Goal: Register for event/course

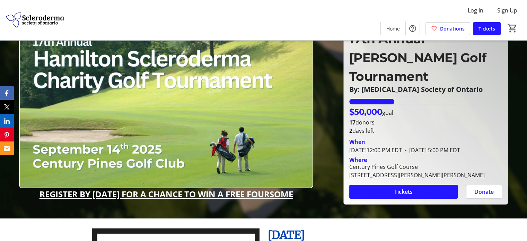
scroll to position [35, 0]
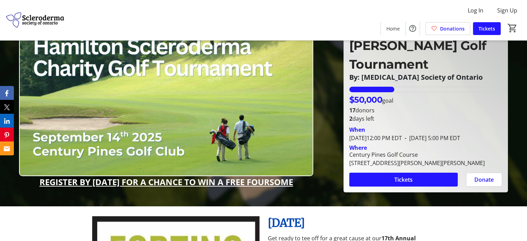
click at [156, 183] on u "REGISTER BY [DATE] FOR A CHANCE TO WIN A FREE FOURSOME" at bounding box center [167, 181] width 254 height 11
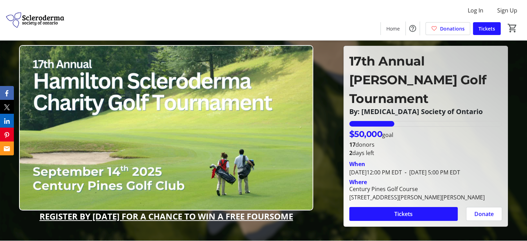
scroll to position [0, 0]
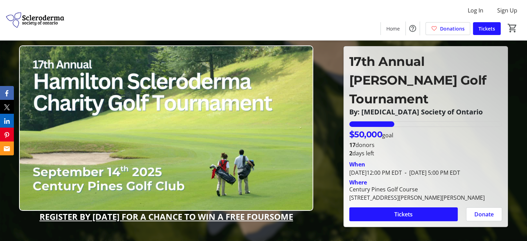
drag, startPoint x: 154, startPoint y: 216, endPoint x: 145, endPoint y: 216, distance: 9.4
click at [149, 216] on u "REGISTER BY [DATE] FOR A CHANCE TO WIN A FREE FOURSOME" at bounding box center [167, 216] width 254 height 11
drag, startPoint x: 88, startPoint y: 212, endPoint x: 83, endPoint y: 204, distance: 9.2
click at [86, 211] on u "REGISTER BY [DATE] FOR A CHANCE TO WIN A FREE FOURSOME" at bounding box center [167, 216] width 254 height 11
click at [110, 160] on img at bounding box center [166, 128] width 294 height 166
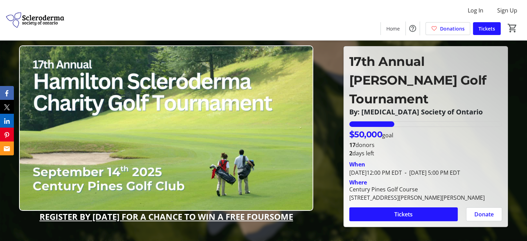
click at [110, 160] on img at bounding box center [166, 128] width 294 height 166
click at [477, 14] on span "Log In" at bounding box center [476, 10] width 16 height 8
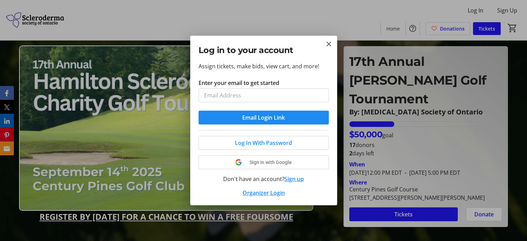
click at [265, 160] on button "Sign in with Google" at bounding box center [264, 162] width 130 height 14
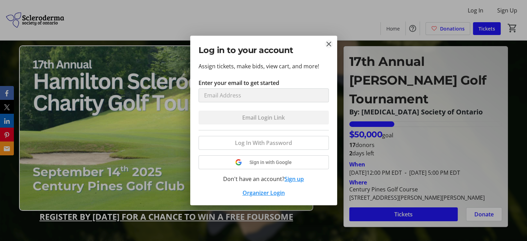
click at [327, 45] on mat-icon "Close" at bounding box center [329, 44] width 8 height 8
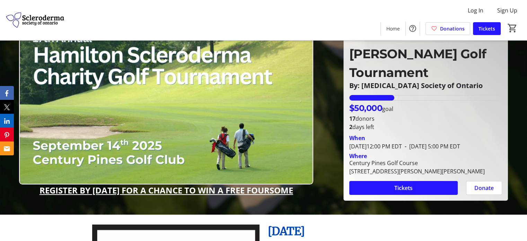
scroll to position [104, 0]
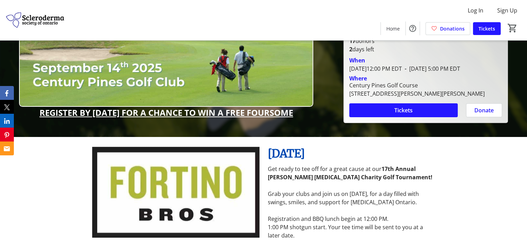
click at [178, 111] on u "REGISTER BY [DATE] FOR A CHANCE TO WIN A FREE FOURSOME" at bounding box center [167, 112] width 254 height 11
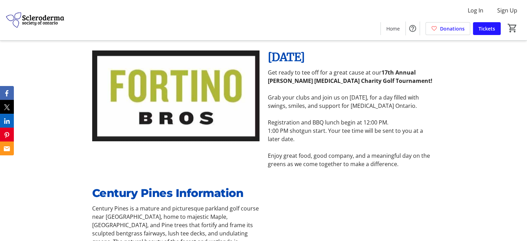
scroll to position [208, 0]
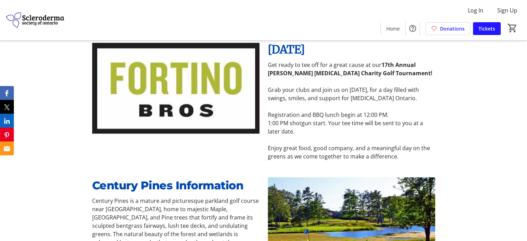
click at [188, 100] on img at bounding box center [175, 88] width 167 height 94
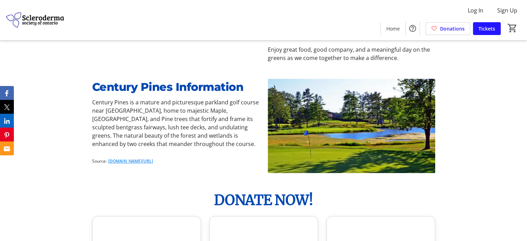
scroll to position [347, 0]
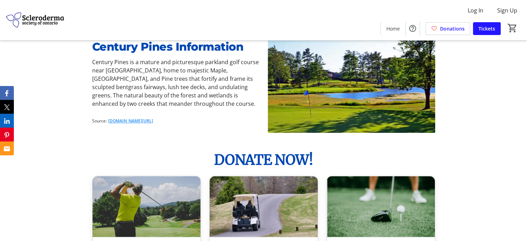
click at [136, 119] on link "[DOMAIN_NAME][URL]" at bounding box center [130, 121] width 45 height 6
